Goal: Check status: Check status

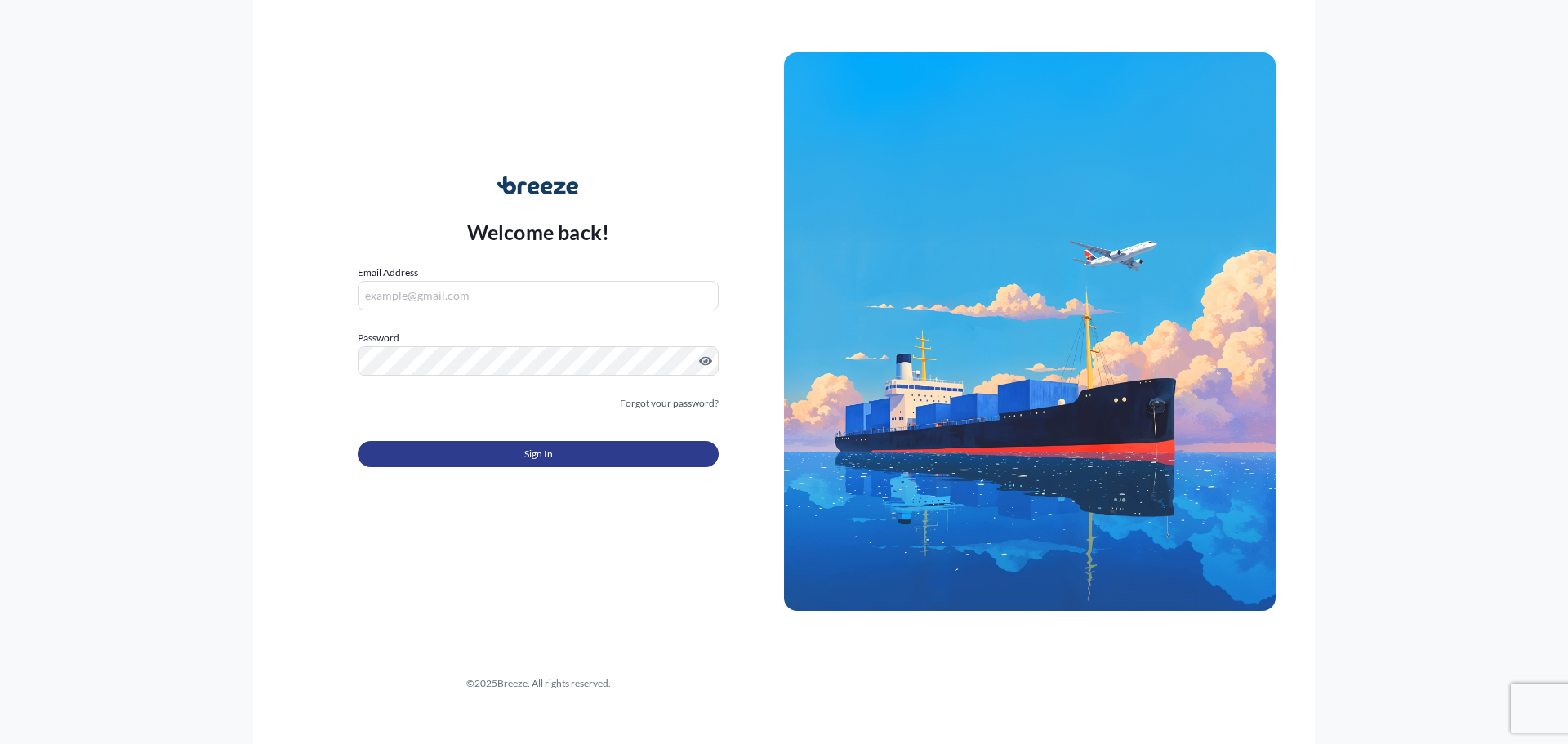
type input "[PERSON_NAME][EMAIL_ADDRESS][PERSON_NAME][DOMAIN_NAME]"
click at [534, 451] on span "Sign In" at bounding box center [538, 454] width 29 height 17
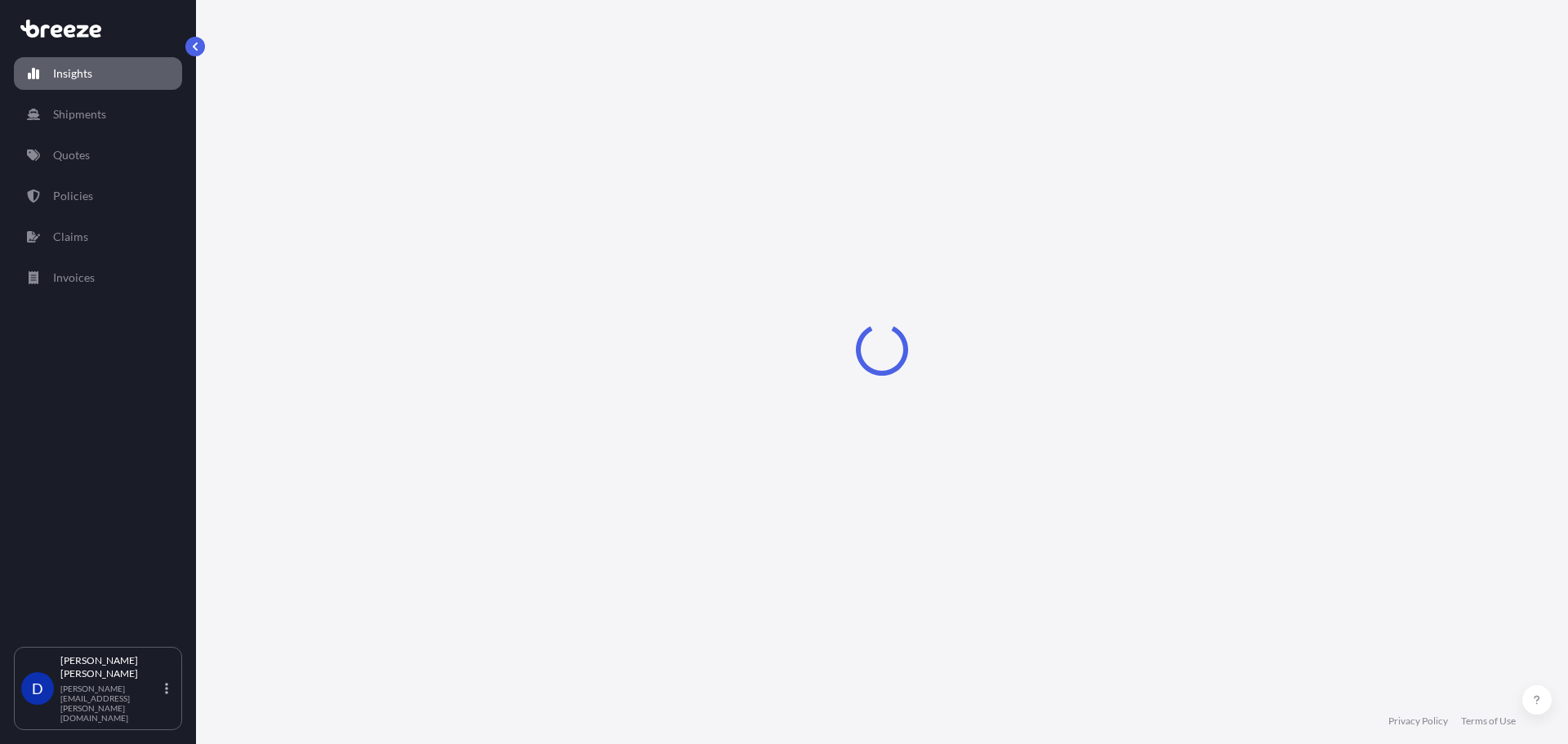
select select "2025"
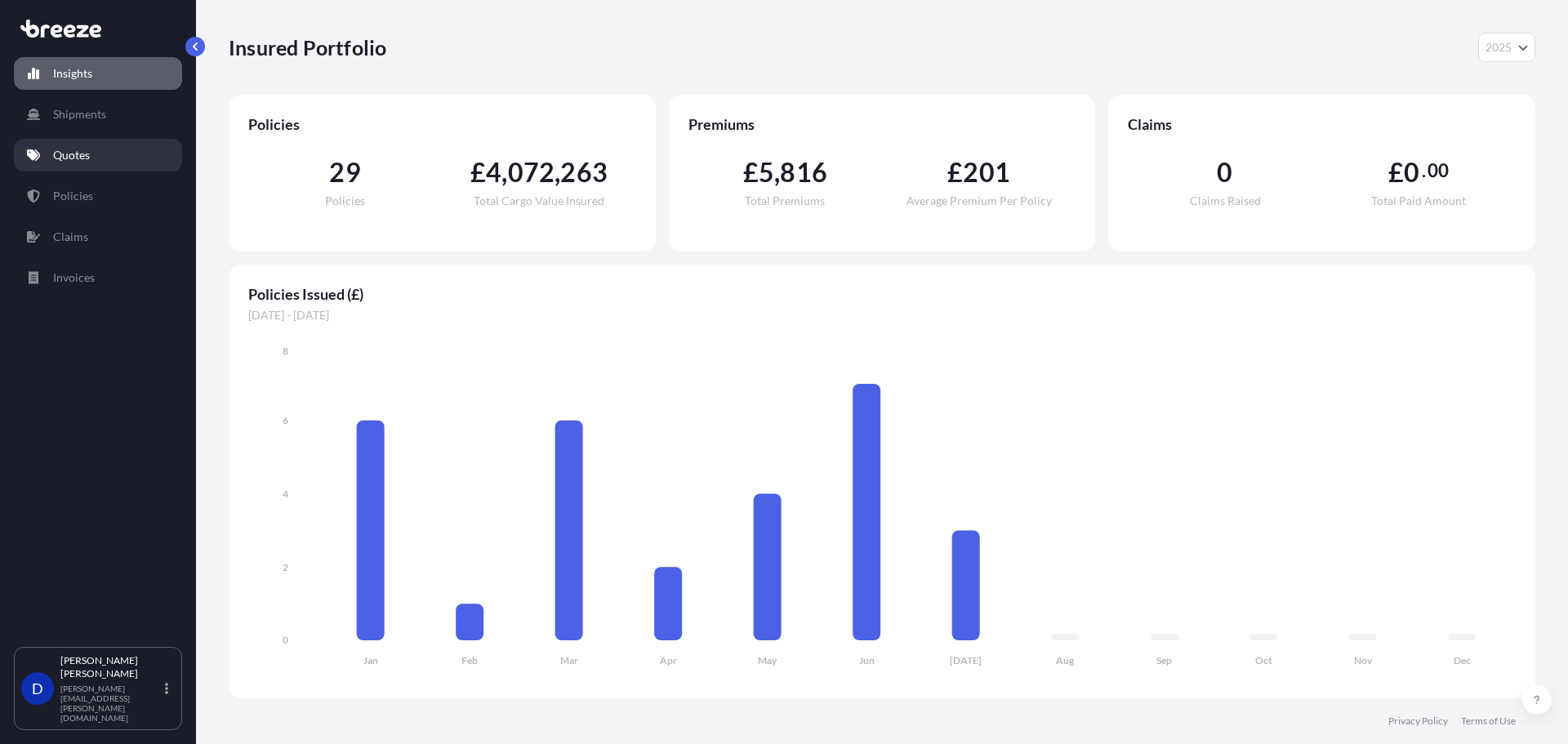
click at [59, 162] on p "Quotes" at bounding box center [71, 156] width 36 height 17
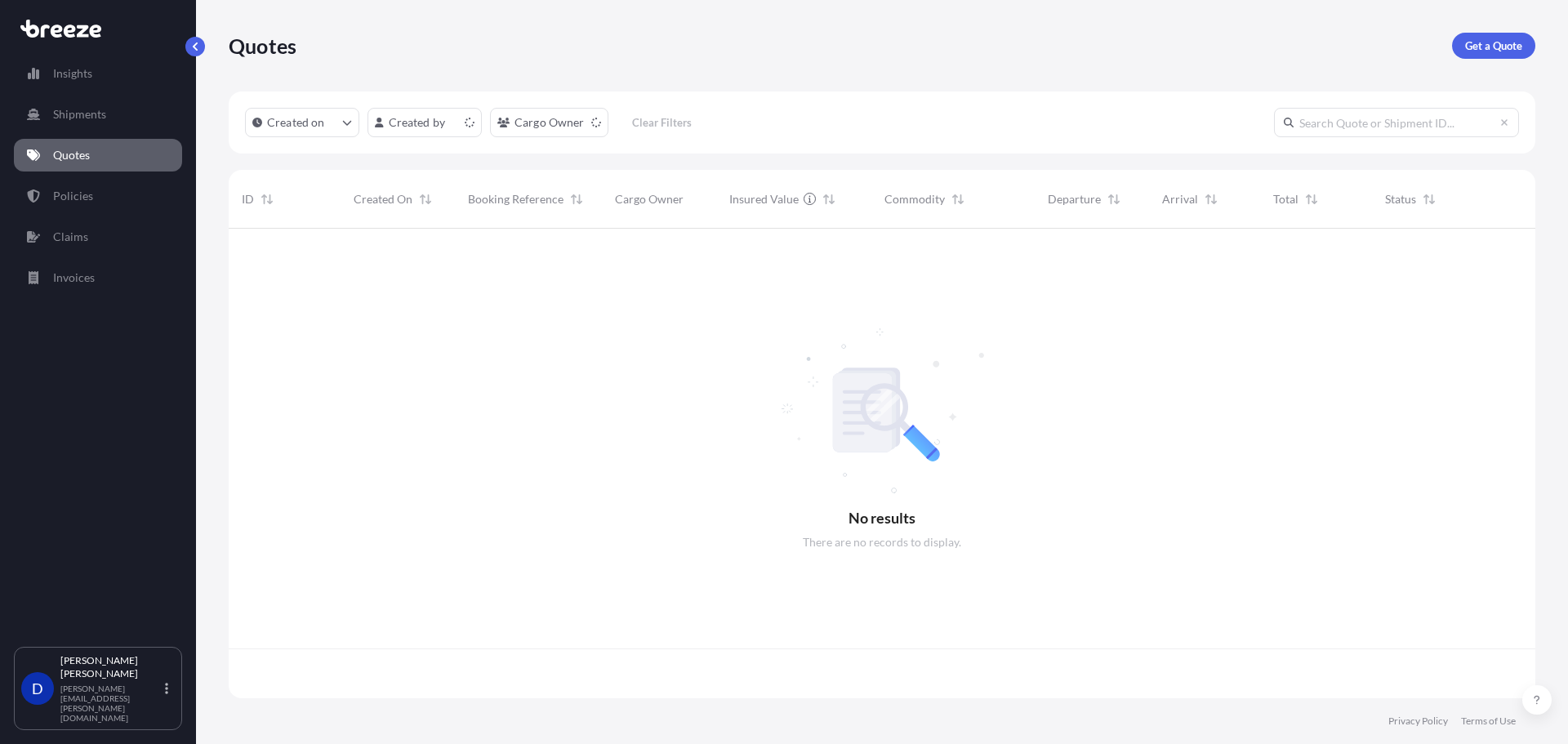
scroll to position [467, 1294]
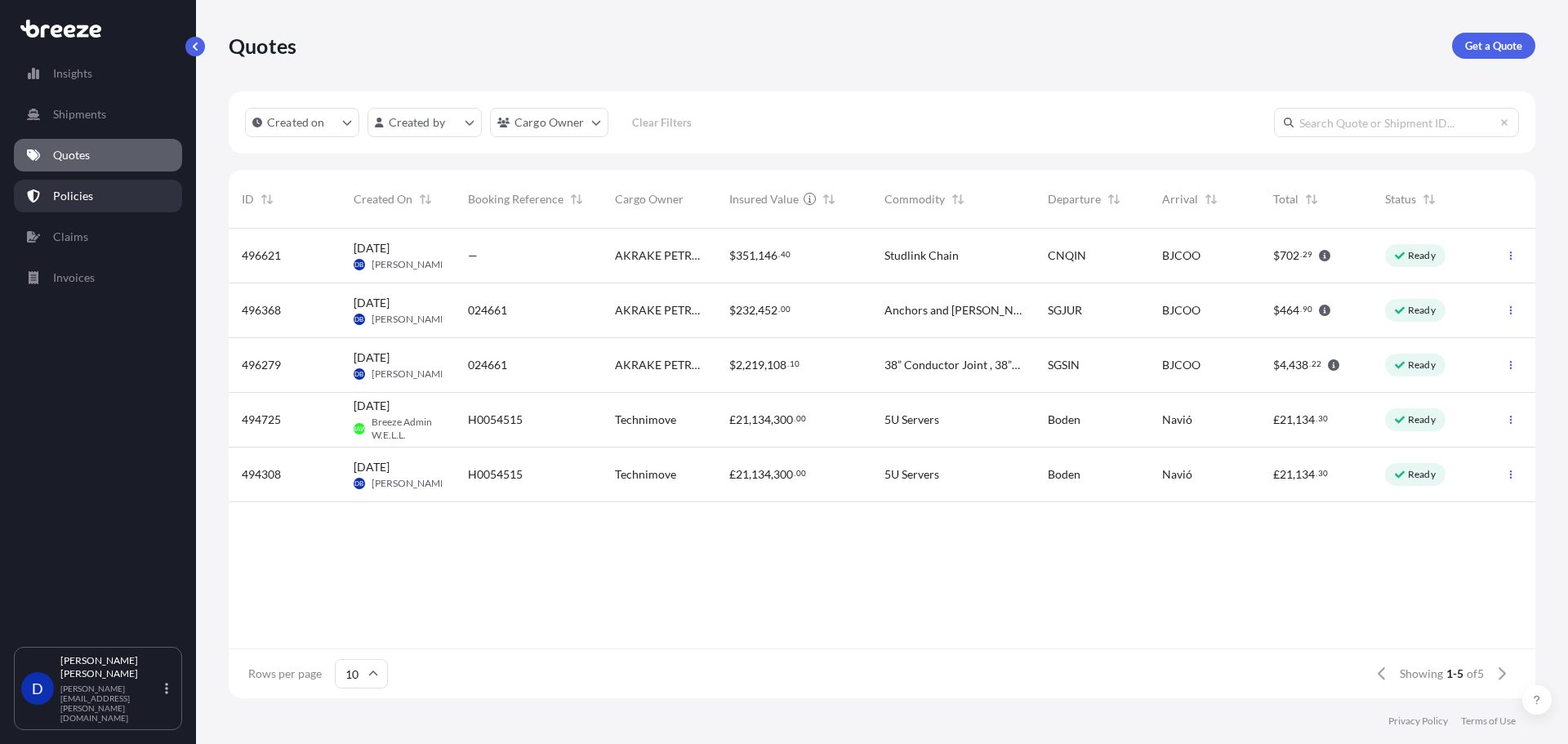
click at [103, 204] on link "Policies" at bounding box center [98, 196] width 169 height 33
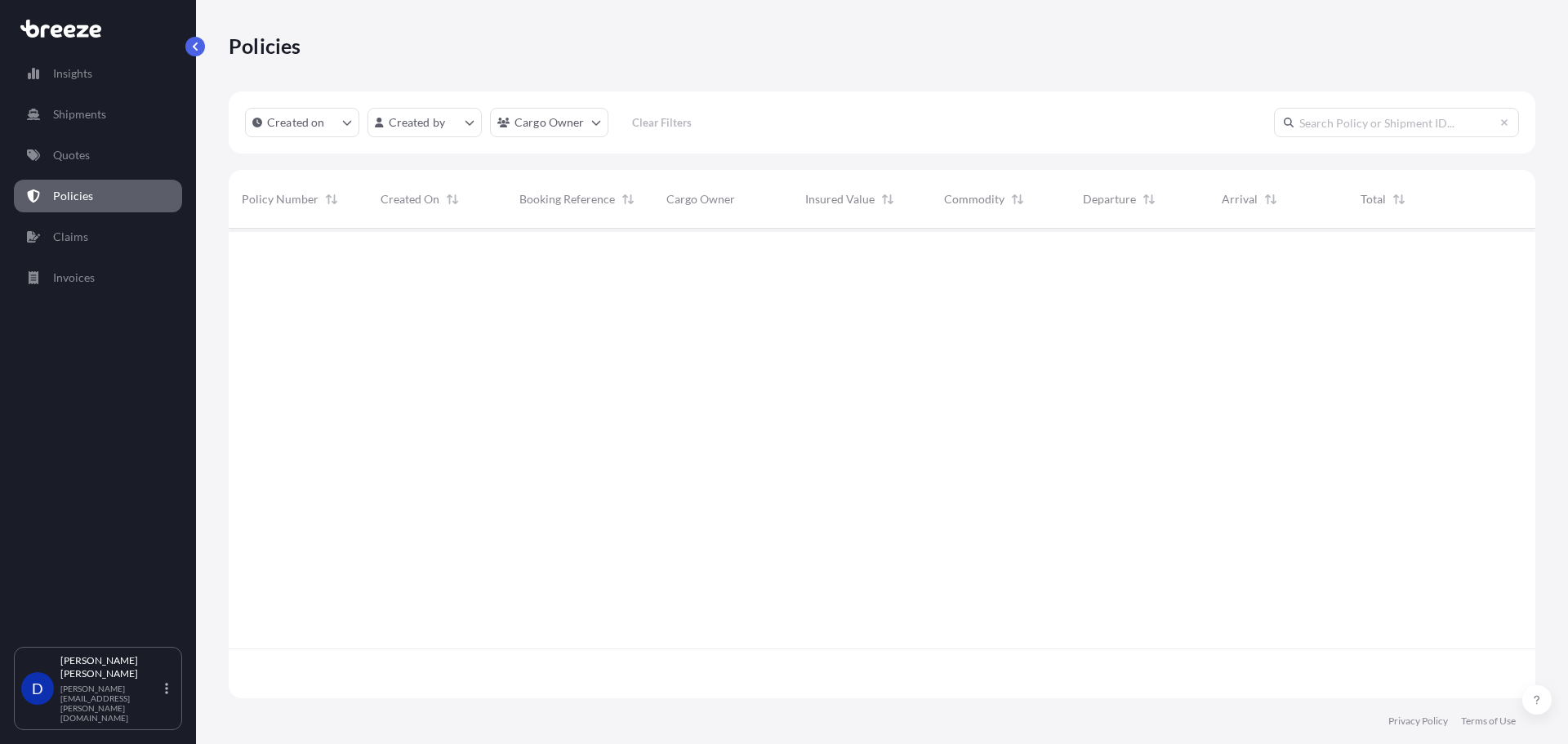
scroll to position [467, 1294]
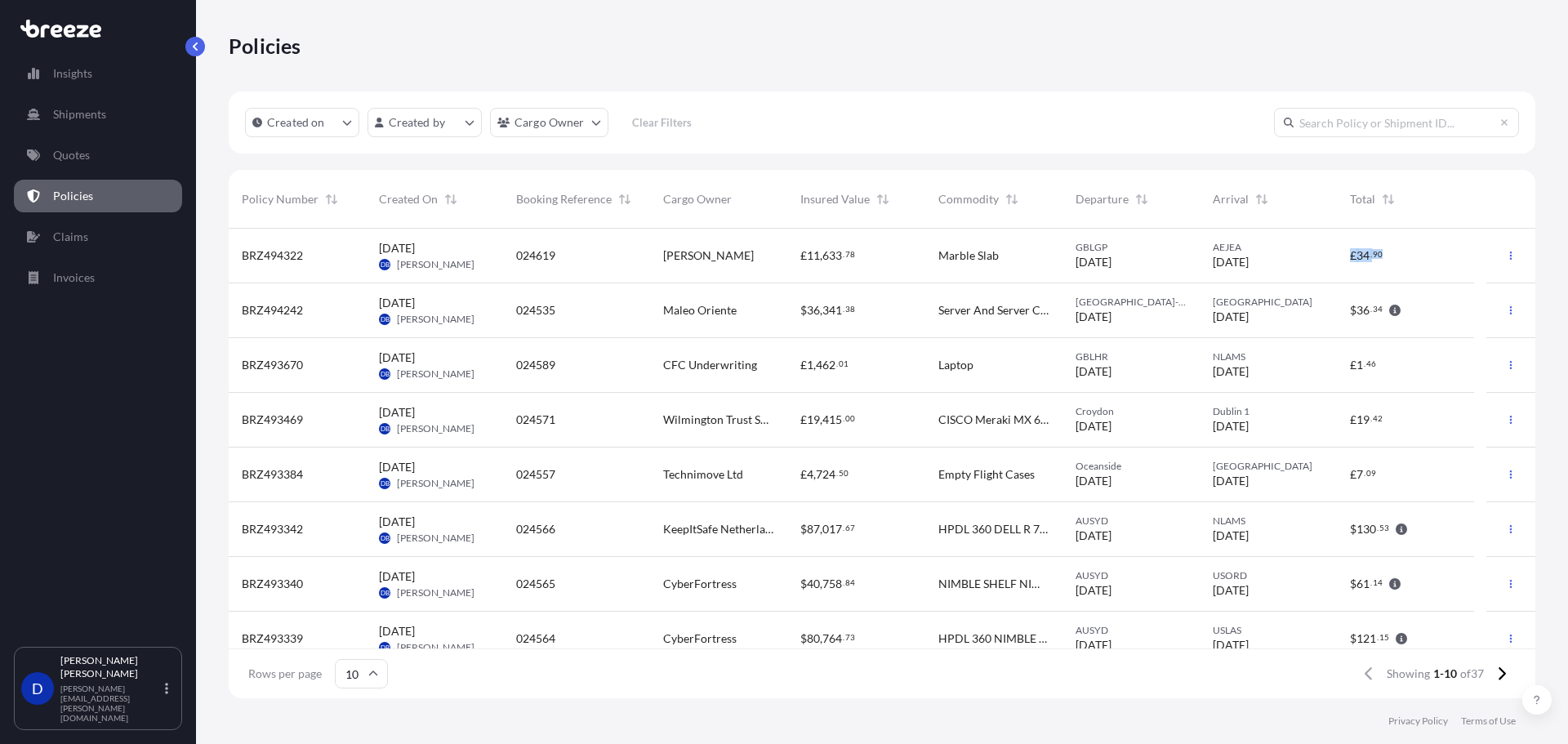
drag, startPoint x: 1340, startPoint y: 256, endPoint x: 1380, endPoint y: 255, distance: 40.0
click at [1380, 255] on div "£ 34 . 90" at bounding box center [1405, 256] width 137 height 55
